Goal: Navigation & Orientation: Find specific page/section

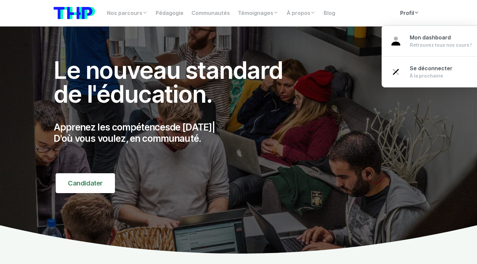
click at [419, 9] on link "Profil" at bounding box center [409, 13] width 27 height 13
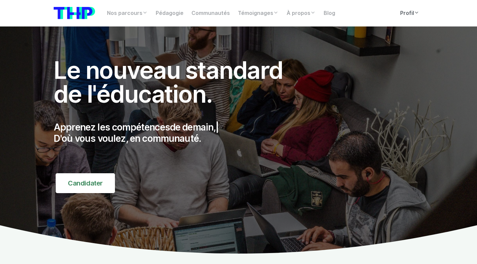
click at [415, 11] on icon at bounding box center [416, 12] width 5 height 5
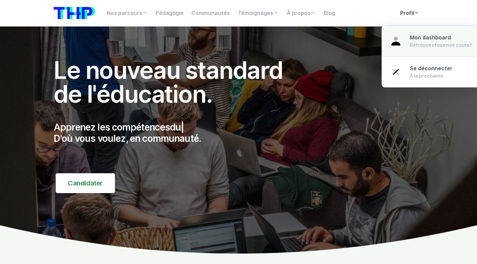
click at [417, 42] on div "Retrouvez tous nos cours !" at bounding box center [441, 45] width 62 height 7
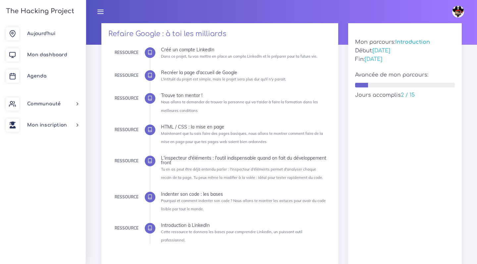
scroll to position [70, 0]
click at [152, 128] on icon at bounding box center [149, 129] width 5 height 5
click at [55, 56] on span "Mon dashboard" at bounding box center [47, 54] width 40 height 5
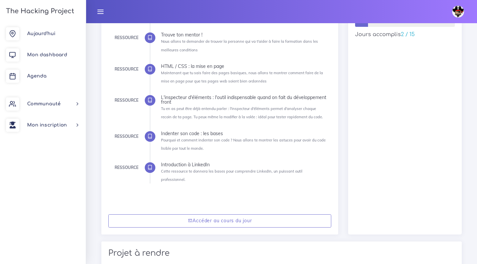
scroll to position [108, 0]
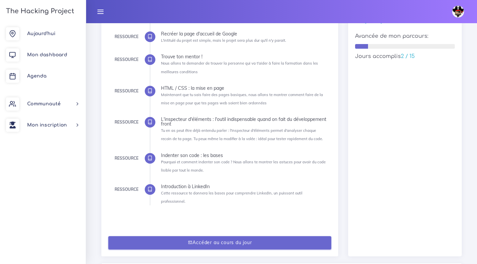
click at [220, 236] on link "Accéder au cours du jour" at bounding box center [219, 243] width 223 height 14
